Goal: Book appointment/travel/reservation

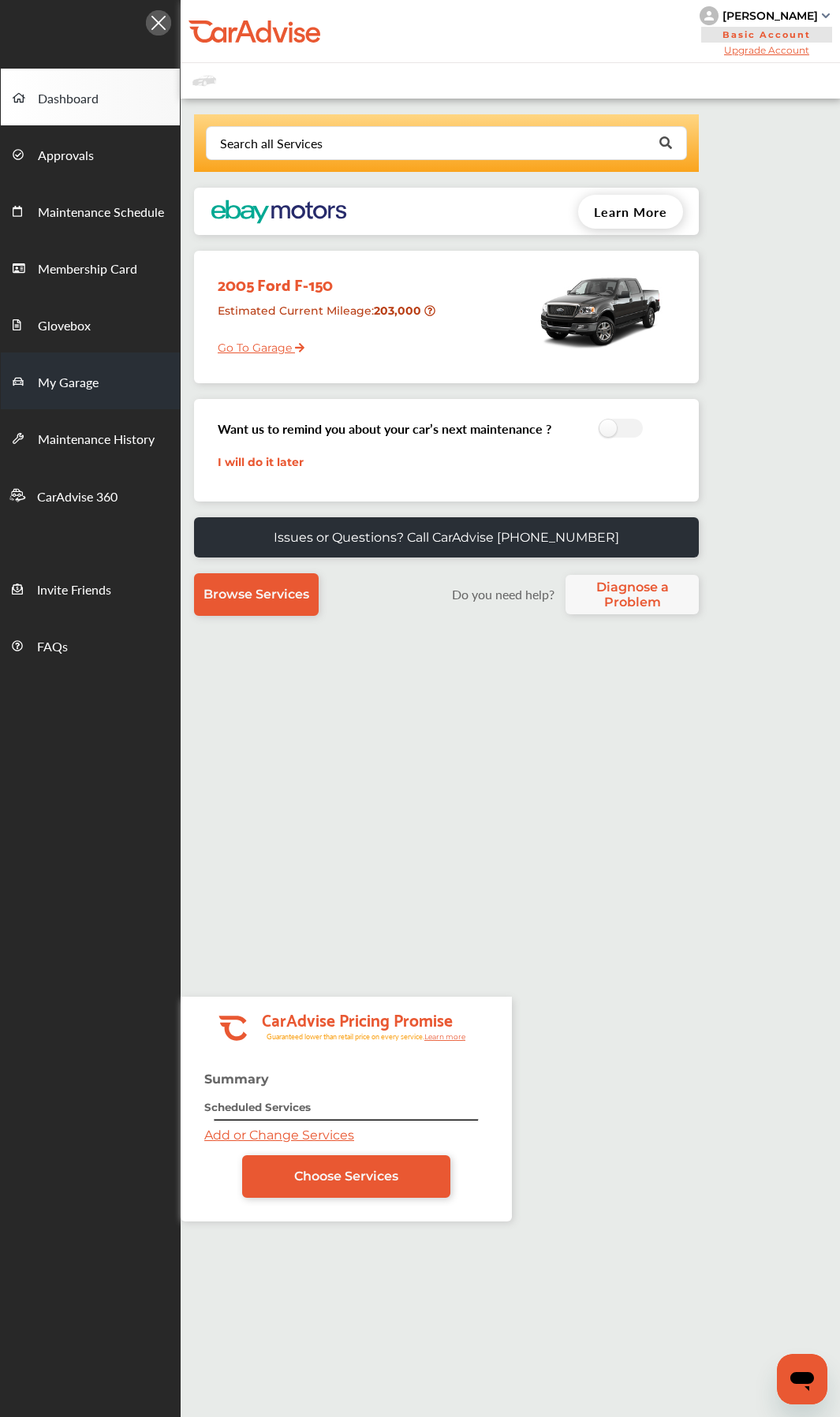
click at [67, 369] on link "My Garage" at bounding box center [90, 381] width 179 height 57
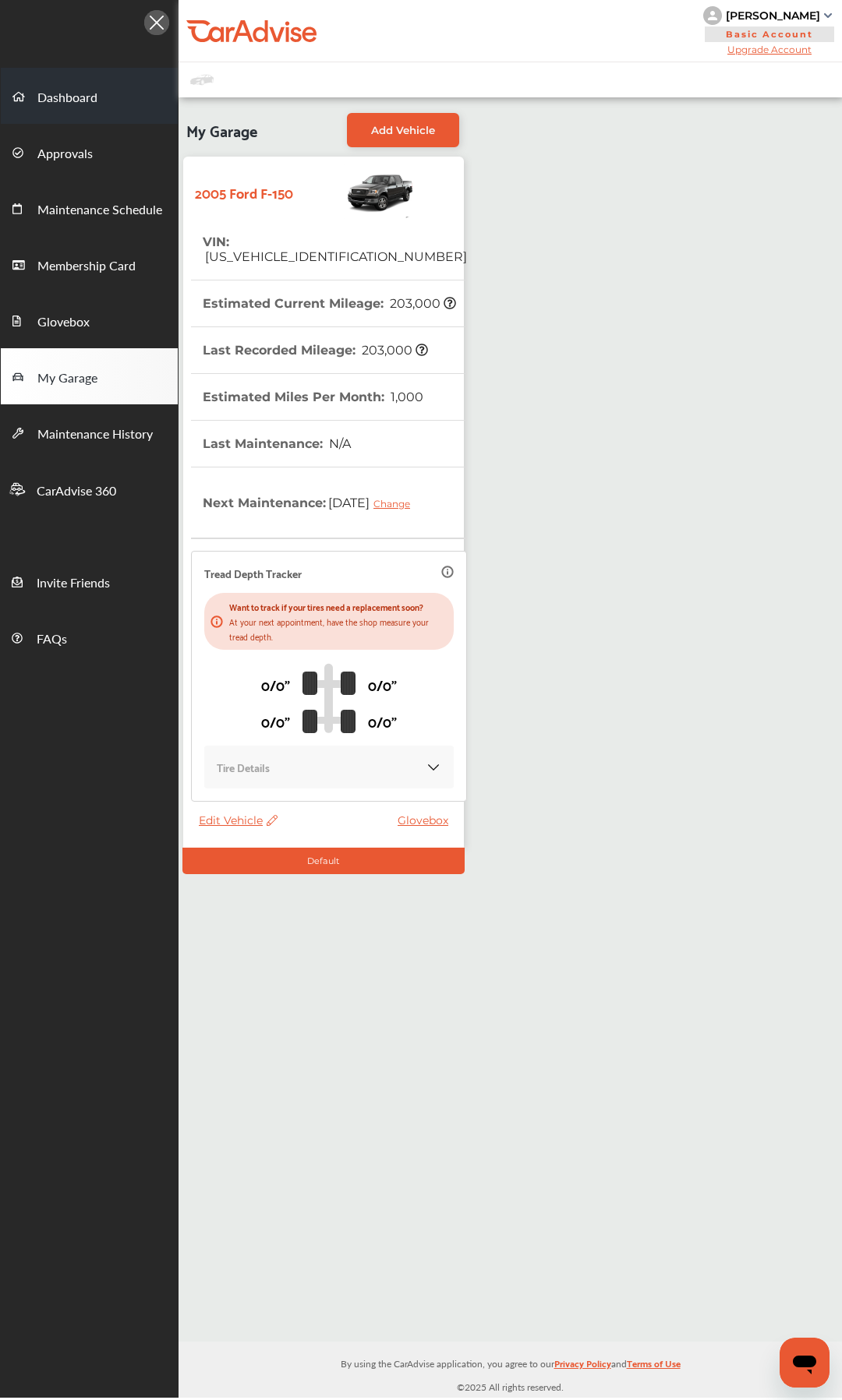
click at [80, 96] on span "Dashboard" at bounding box center [67, 98] width 60 height 20
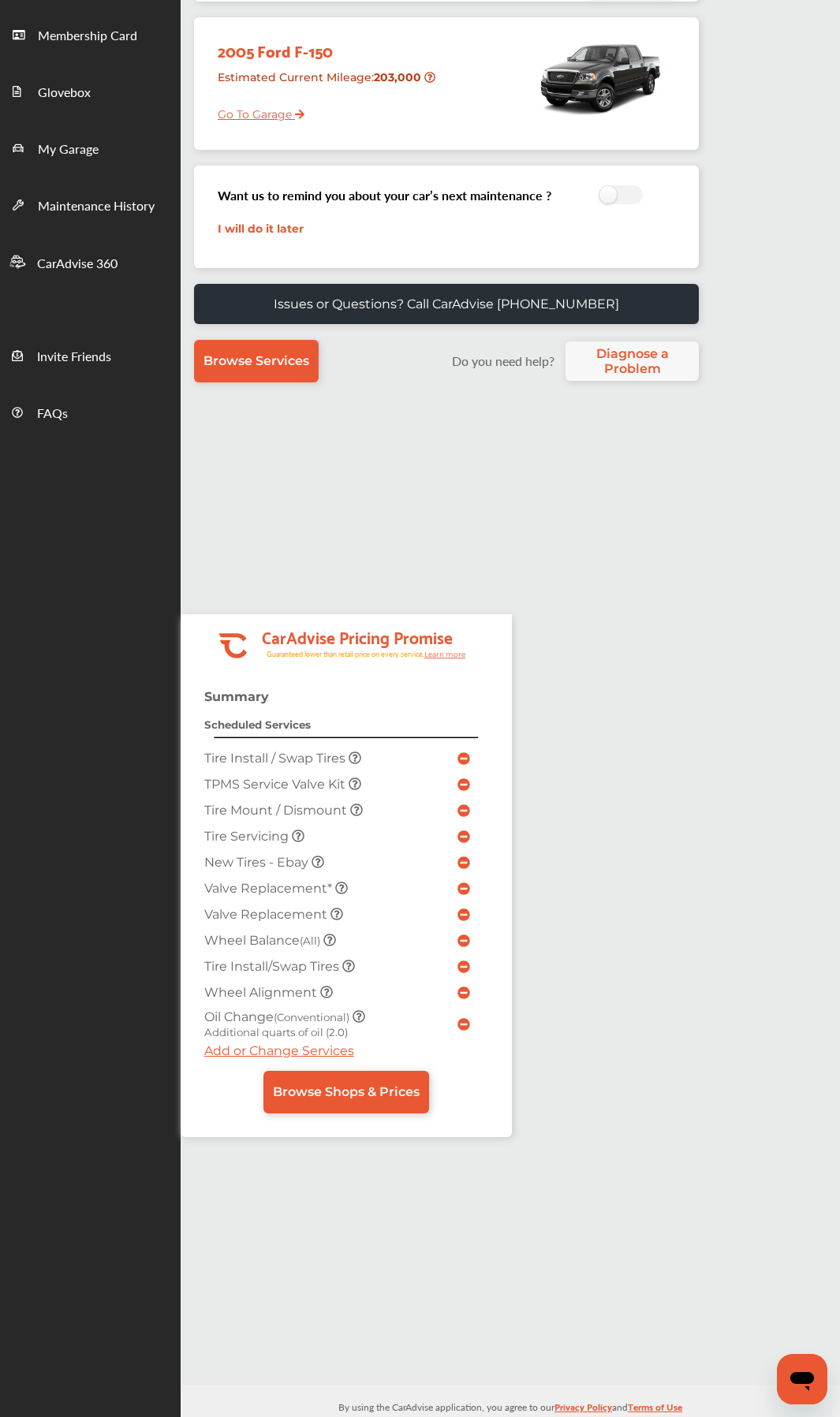
scroll to position [258, 0]
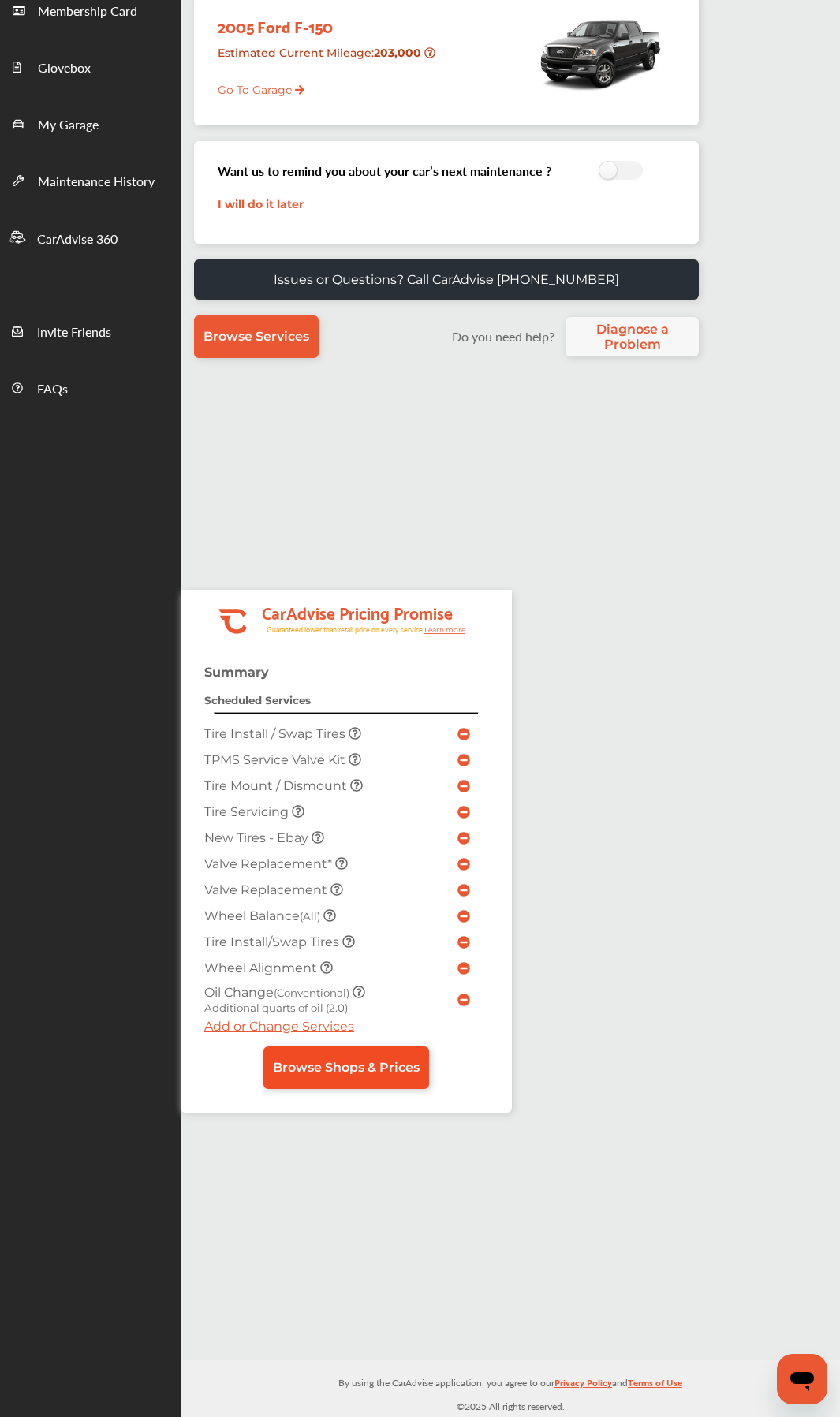
click at [345, 668] on span "Browse Shops & Prices" at bounding box center [346, 1067] width 147 height 15
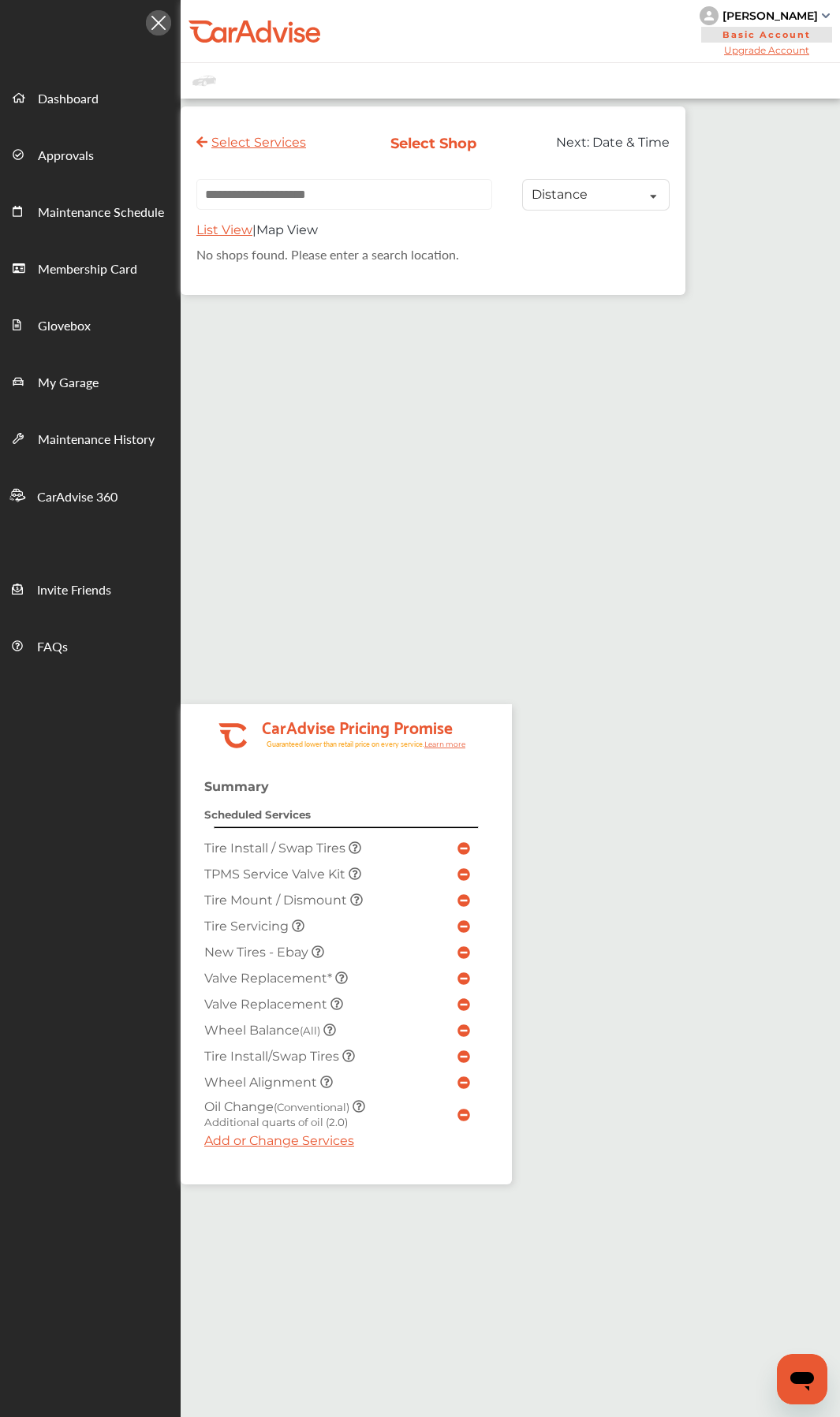
paste input "**********"
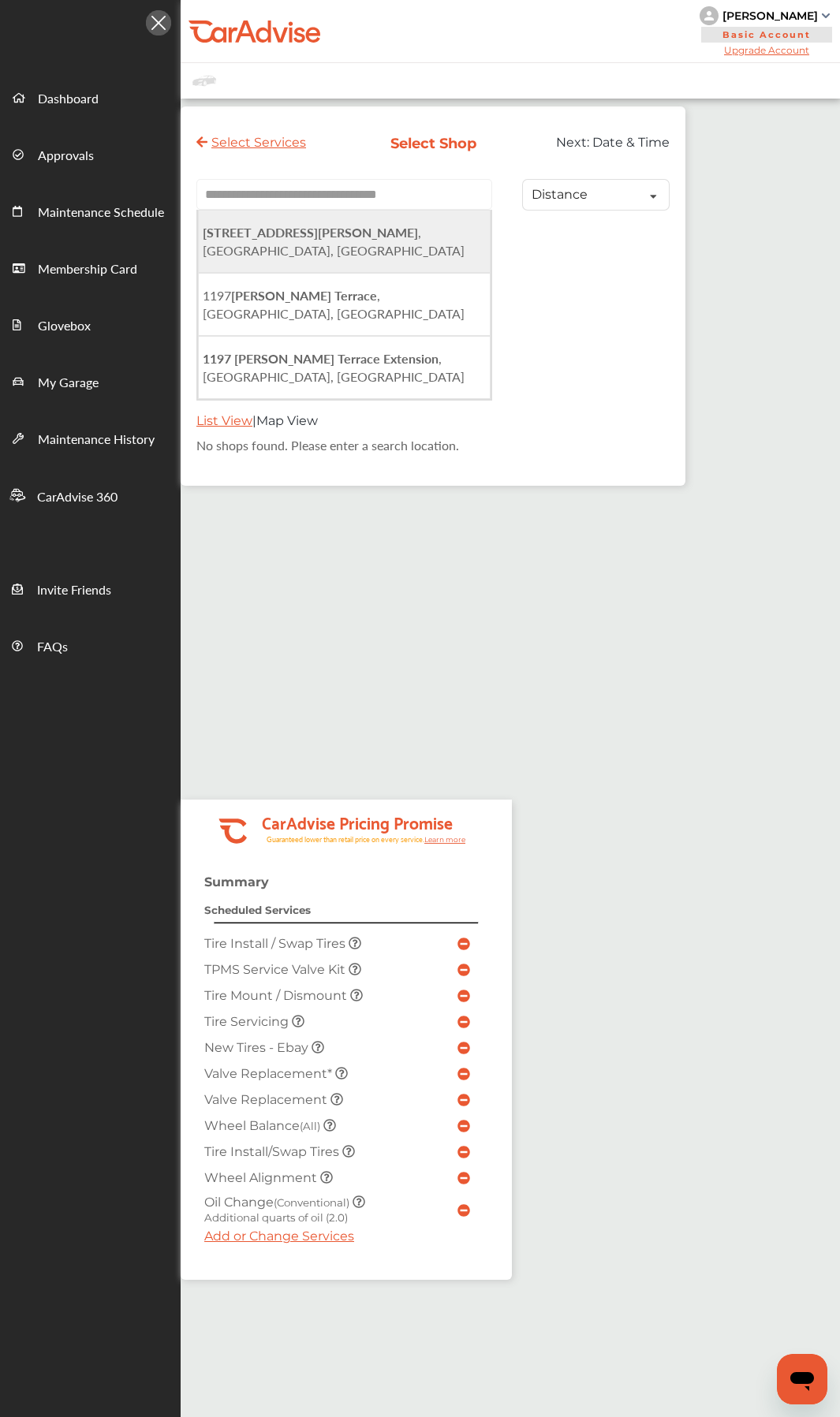
click at [409, 235] on span "[STREET_ADDRESS][PERSON_NAME]" at bounding box center [334, 242] width 262 height 36
type input "**********"
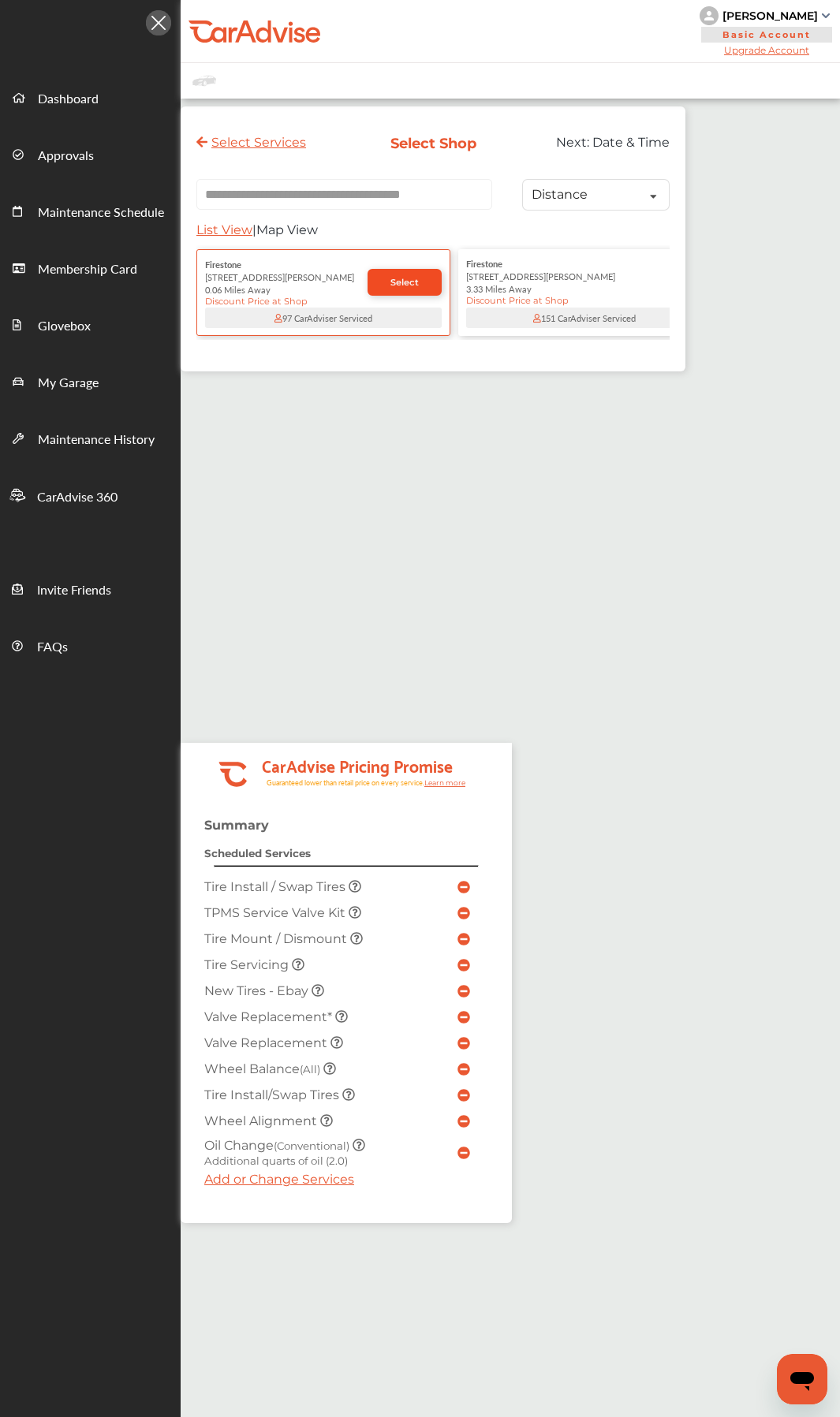
click at [397, 282] on span "Select" at bounding box center [404, 282] width 29 height 11
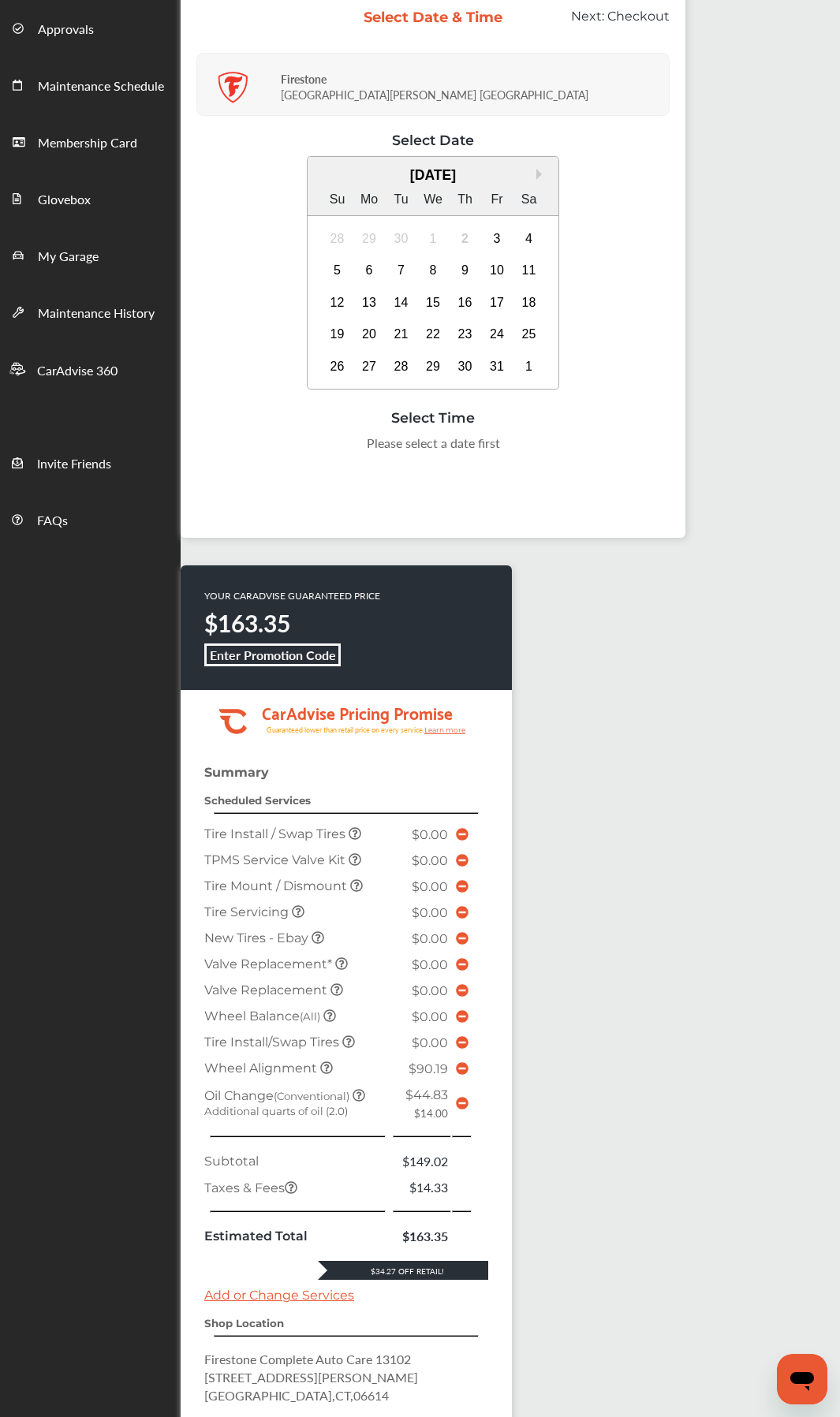
scroll to position [242, 0]
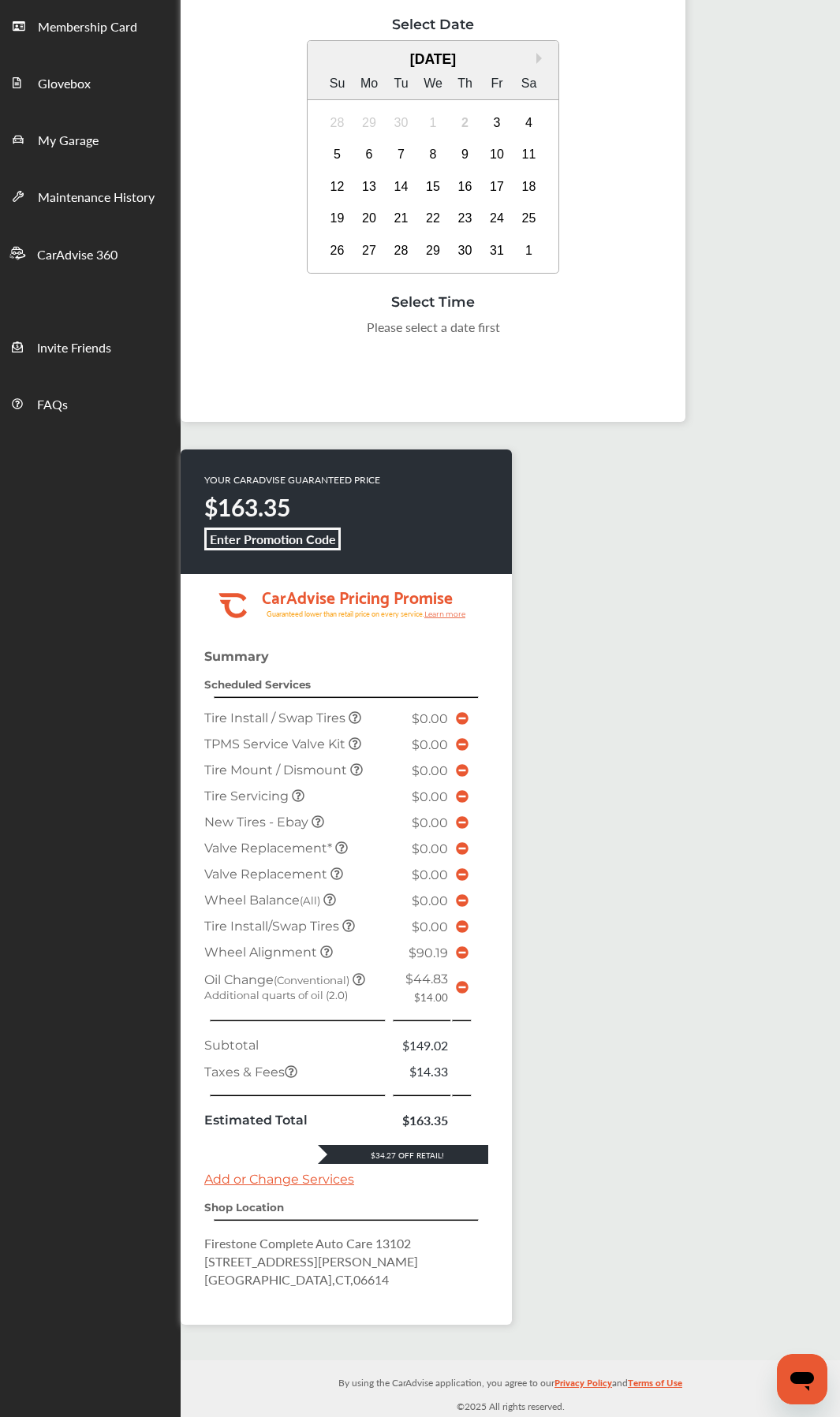
click at [460, 668] on icon at bounding box center [462, 987] width 13 height 13
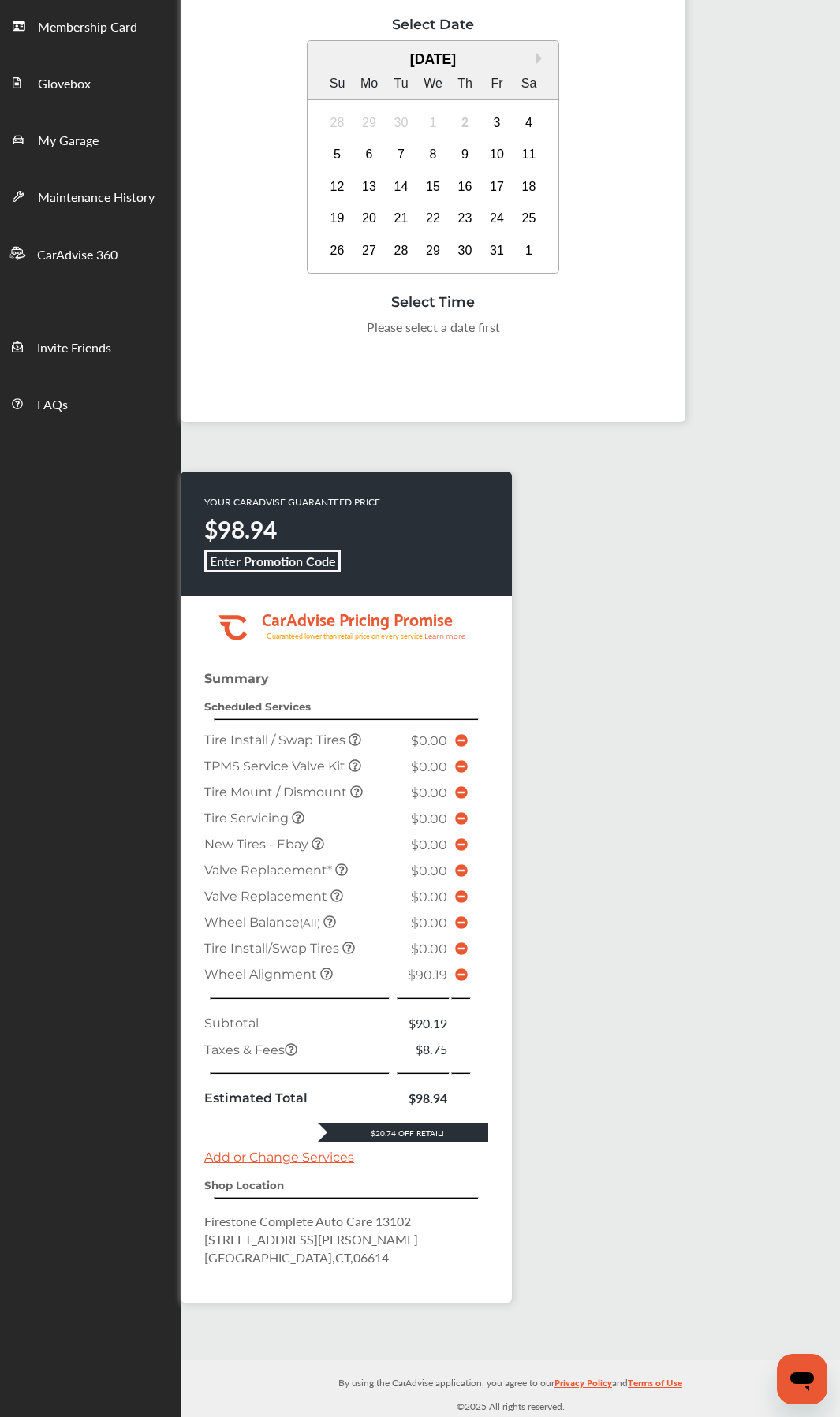
click at [464, 668] on icon at bounding box center [461, 975] width 13 height 13
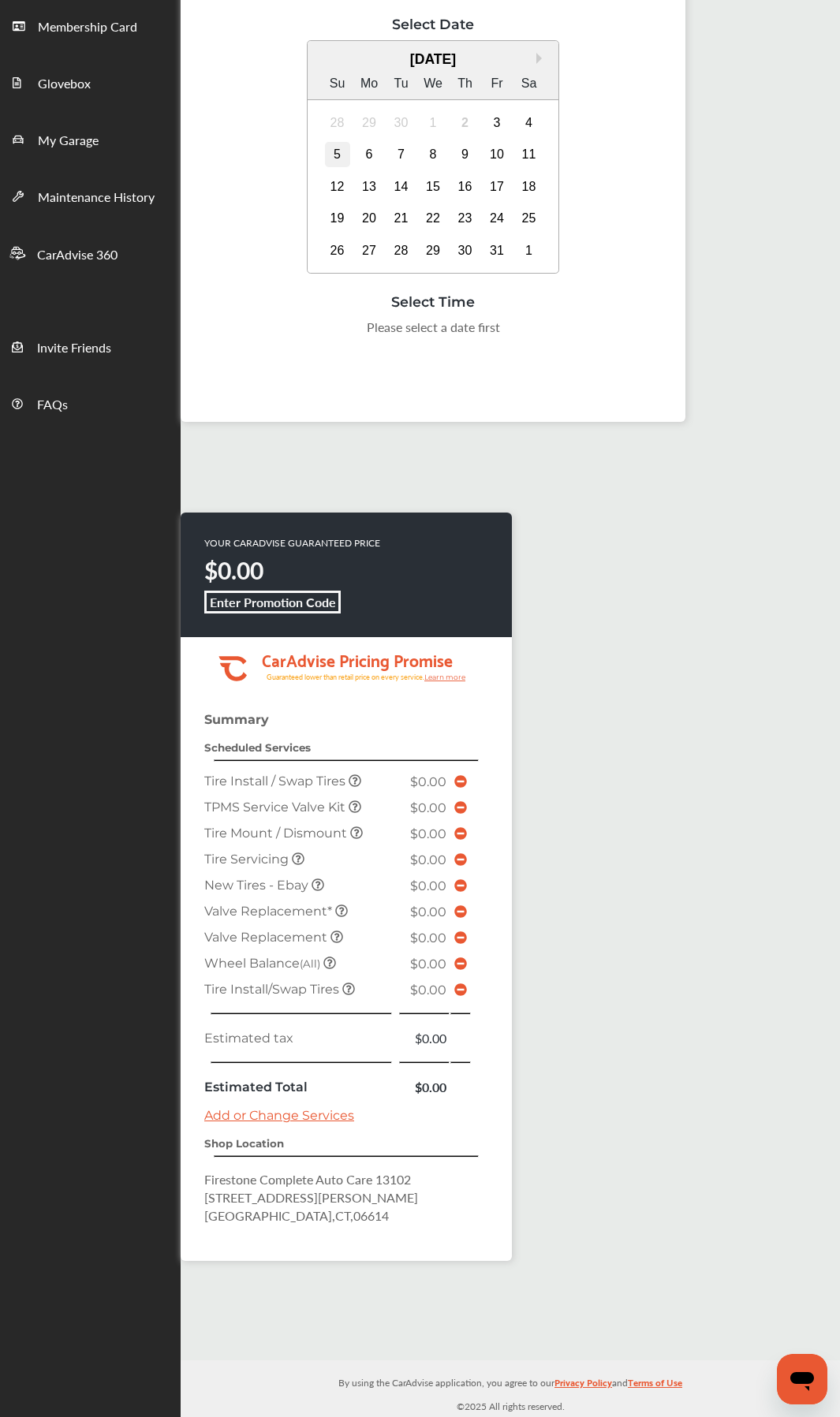
click at [335, 152] on div "5" at bounding box center [338, 155] width 25 height 25
click at [292, 331] on div "10:00 AM" at bounding box center [275, 332] width 76 height 29
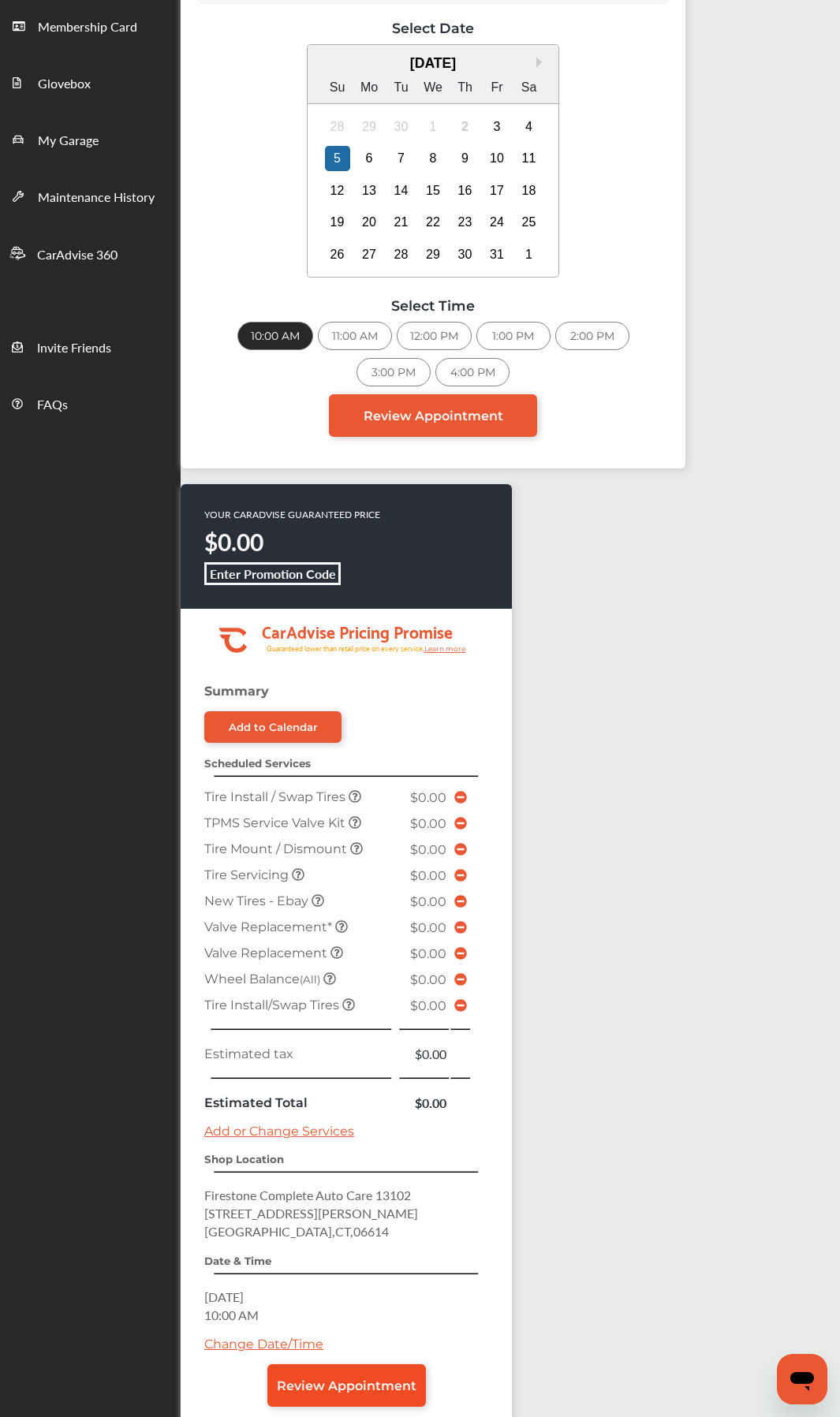
click at [353, 668] on span "Review Appointment" at bounding box center [346, 1385] width 139 height 15
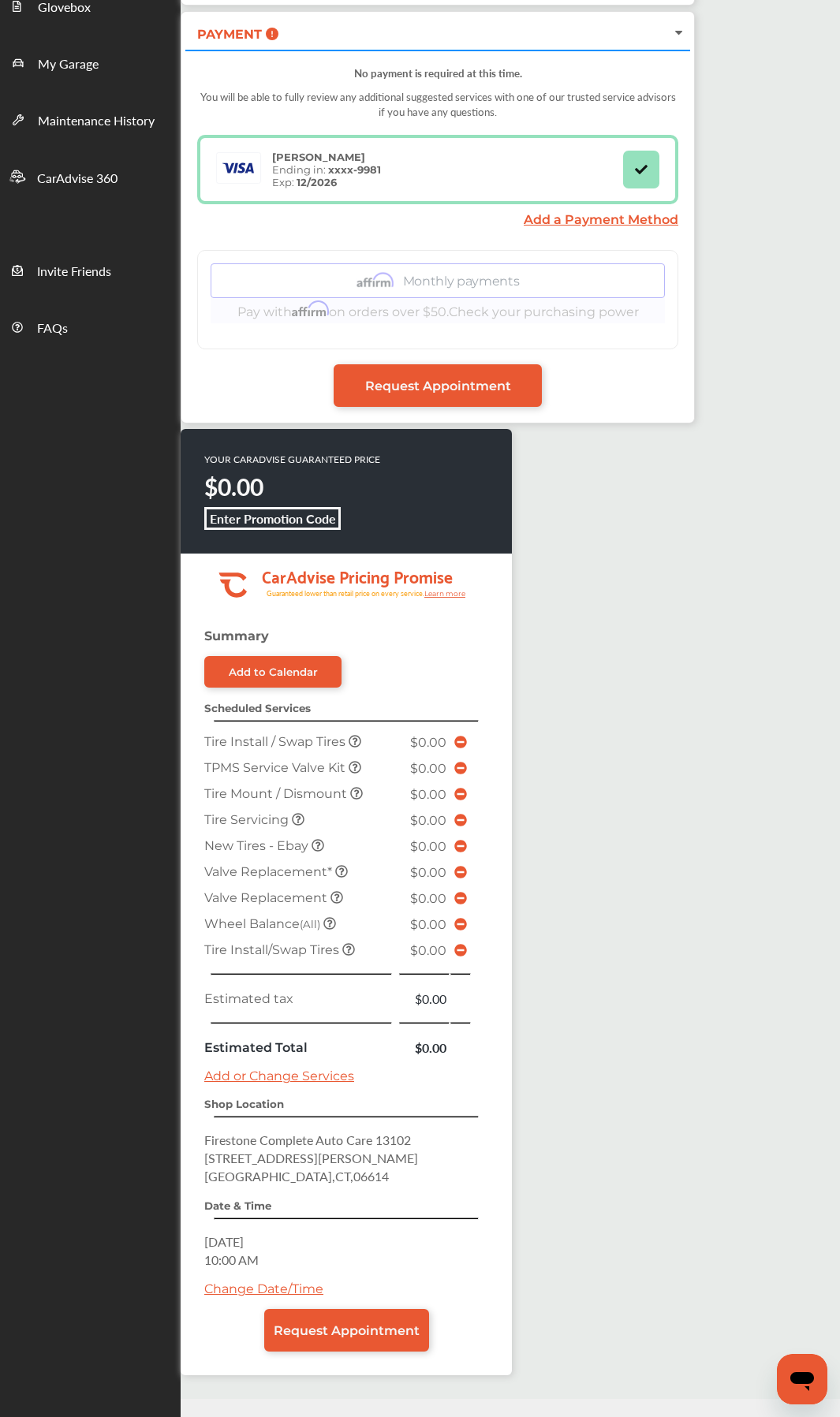
scroll to position [355, 0]
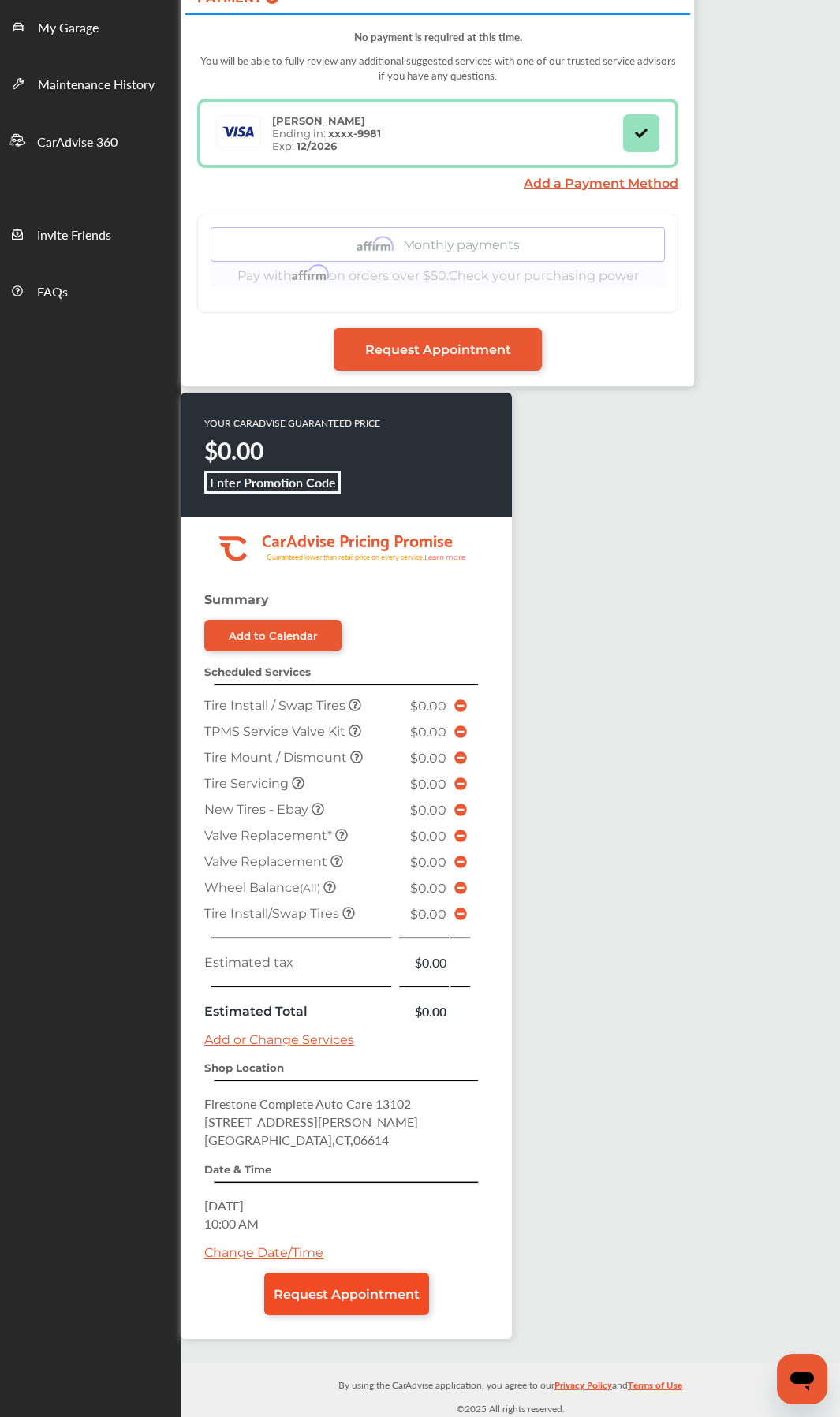
click at [371, 668] on link "Request Appointment" at bounding box center [346, 1294] width 165 height 43
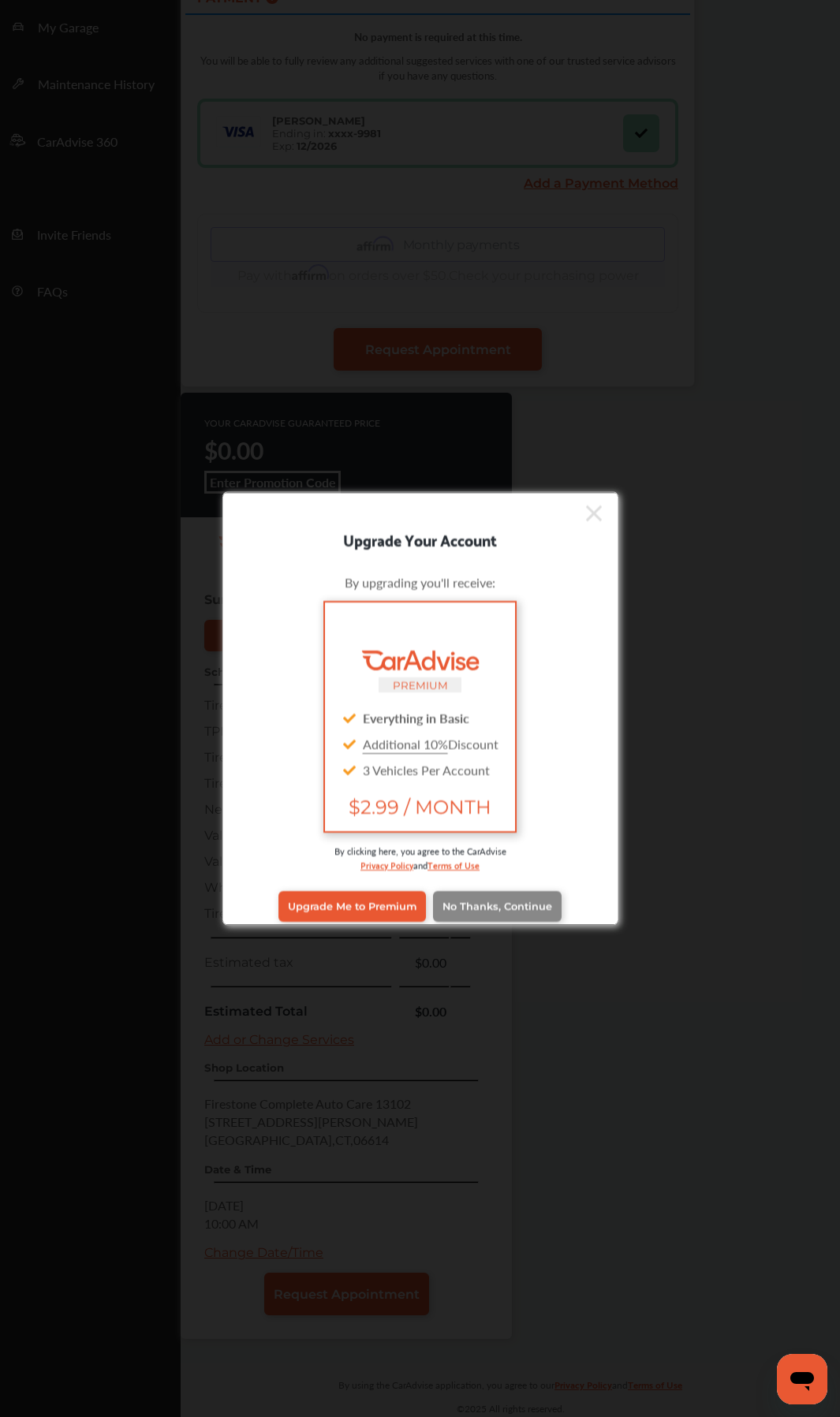
click at [521, 668] on link "No Thanks, Continue" at bounding box center [497, 906] width 128 height 30
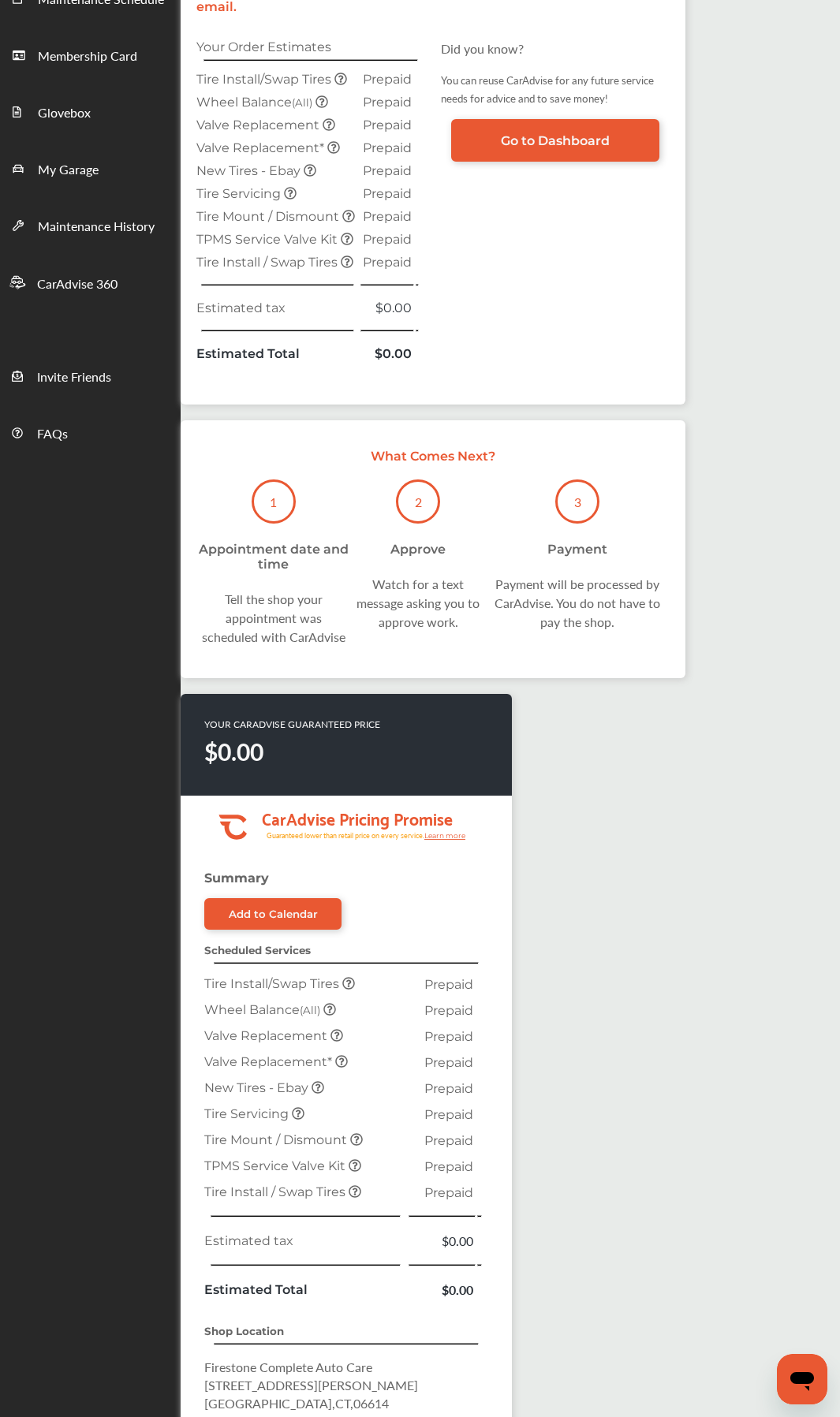
scroll to position [461, 0]
